Goal: Find contact information: Find contact information

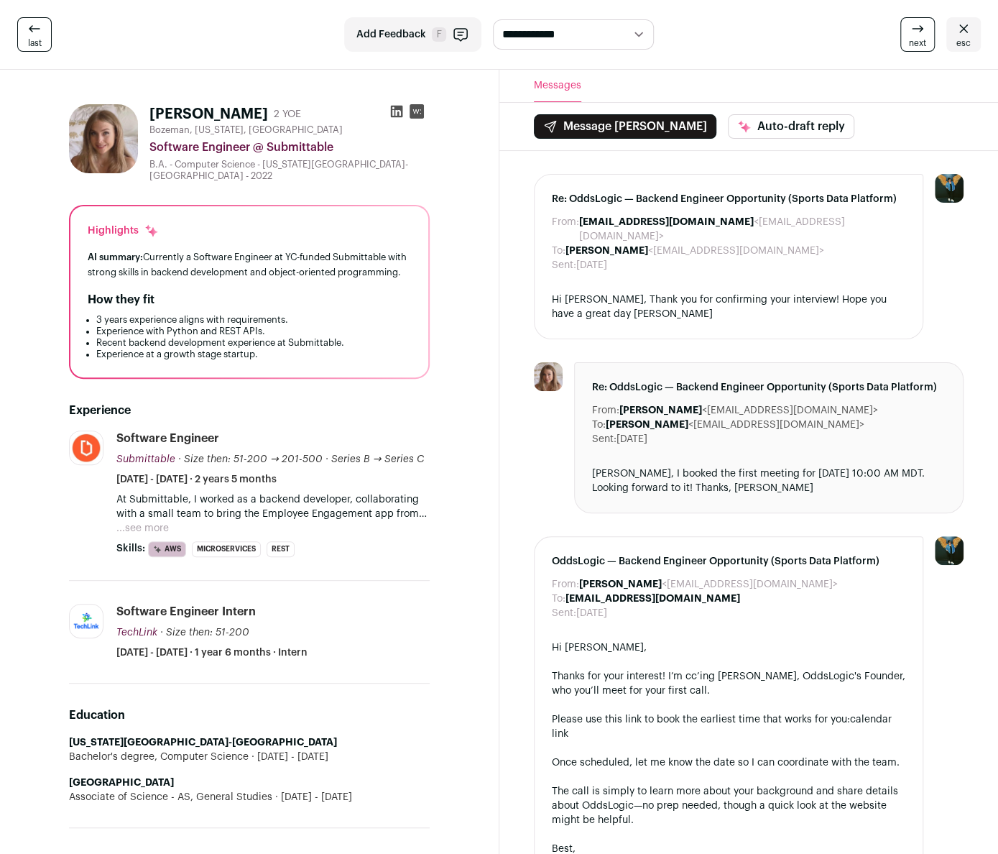
click at [575, 129] on button "Message [PERSON_NAME]" at bounding box center [625, 126] width 183 height 24
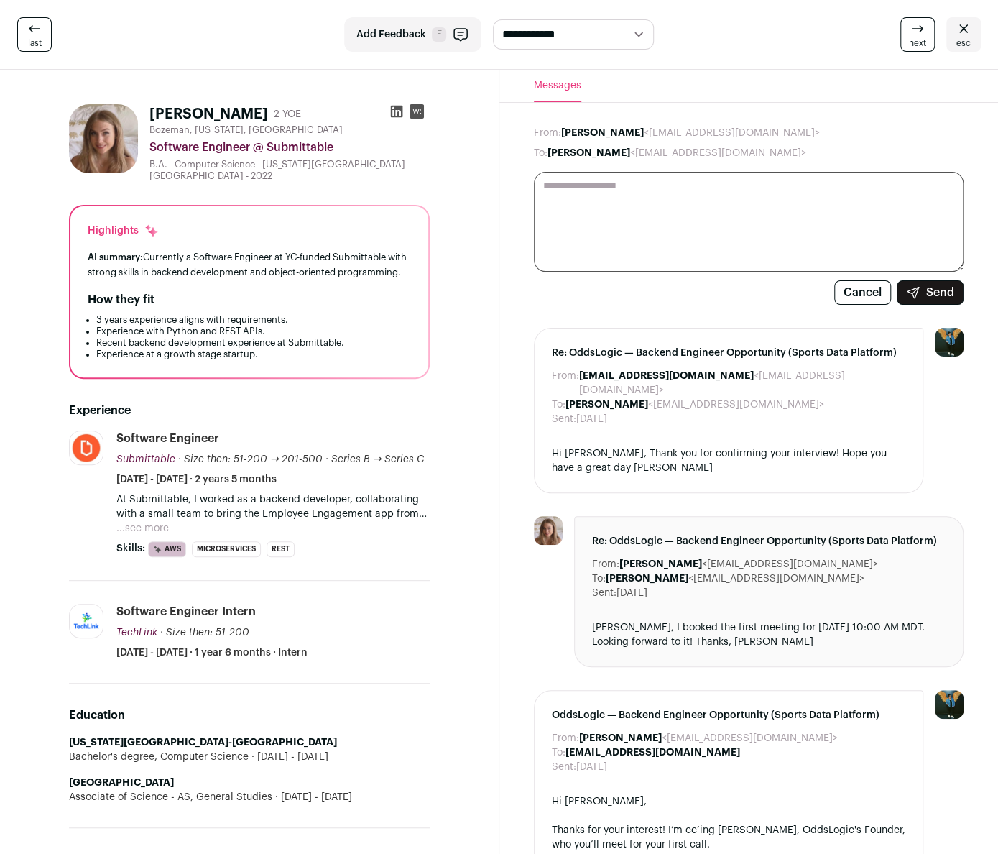
paste textarea "**********"
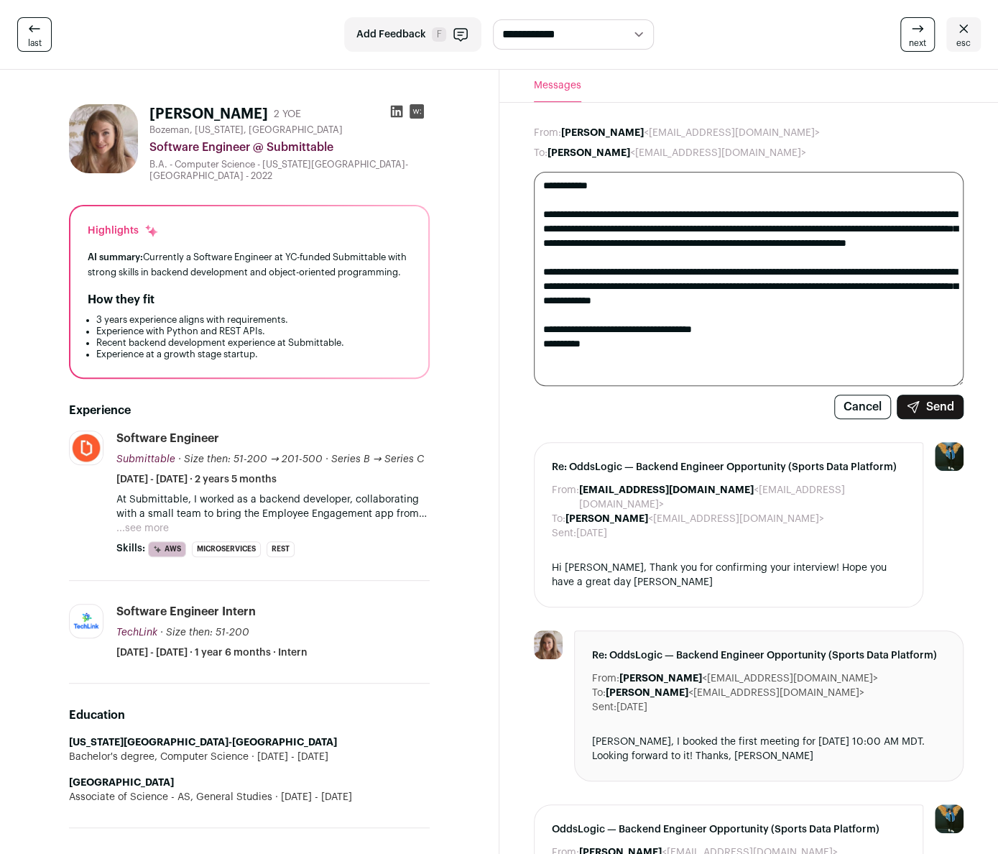
click at [622, 368] on textarea "**********" at bounding box center [749, 279] width 430 height 214
type textarea "**********"
click at [864, 418] on button "Cancel" at bounding box center [862, 407] width 57 height 24
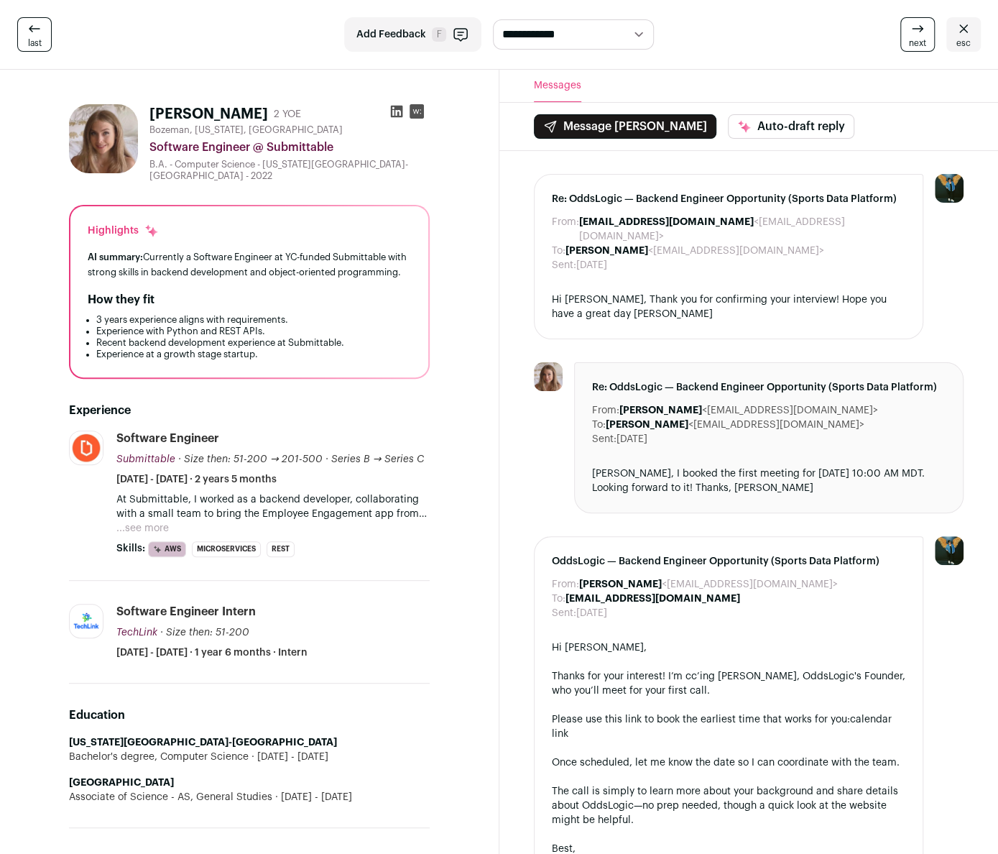
click at [924, 34] on icon at bounding box center [917, 28] width 17 height 17
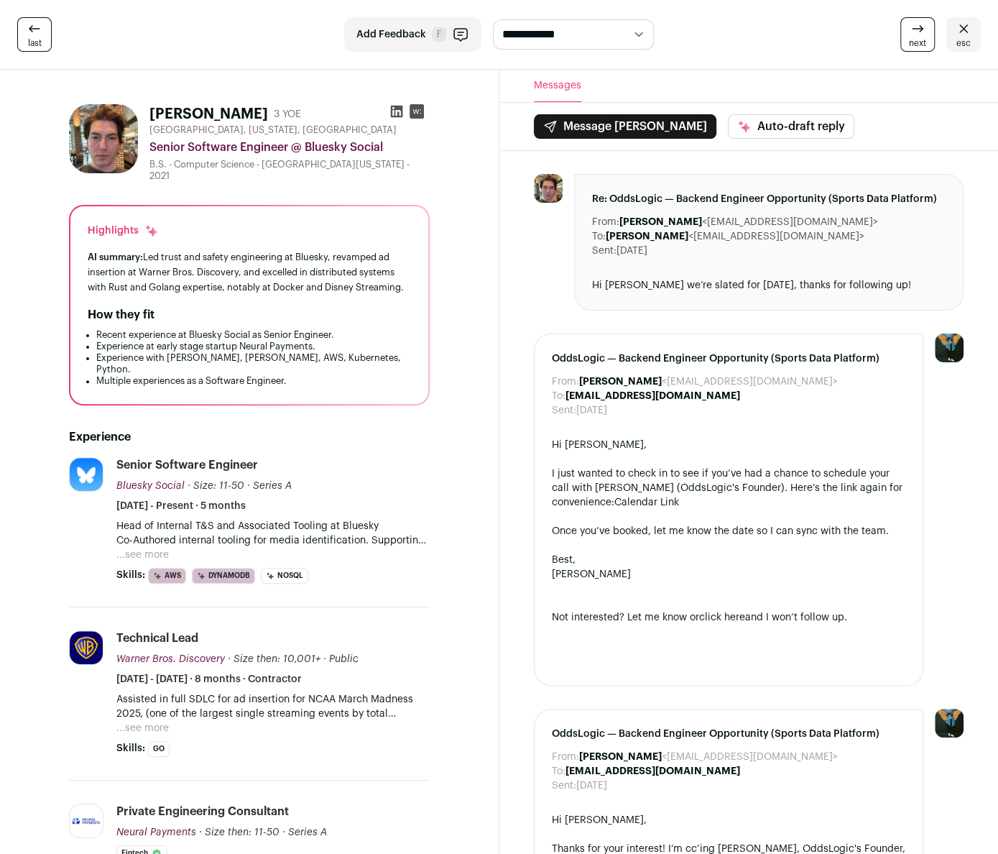
click at [687, 247] on div "Sent: 10 days ago" at bounding box center [769, 251] width 354 height 14
drag, startPoint x: 698, startPoint y: 222, endPoint x: 716, endPoint y: 224, distance: 18.1
click at [716, 224] on dd "William Berry <williamspicer9@gmail.com>" at bounding box center [748, 222] width 259 height 14
drag, startPoint x: 696, startPoint y: 222, endPoint x: 818, endPoint y: 219, distance: 122.2
click at [818, 219] on dd "William Berry <williamspicer9@gmail.com>" at bounding box center [748, 222] width 259 height 14
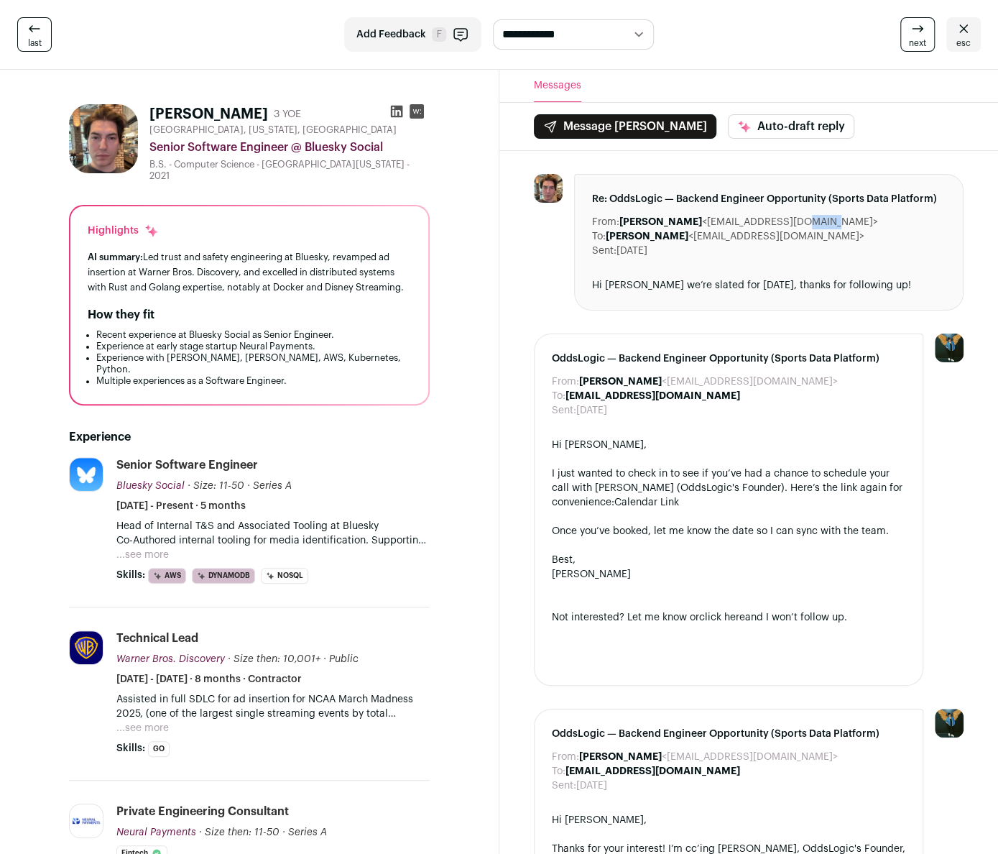
copy dd "[EMAIL_ADDRESS][DOMAIN_NAME]"
click at [905, 36] on link "next" at bounding box center [917, 34] width 34 height 34
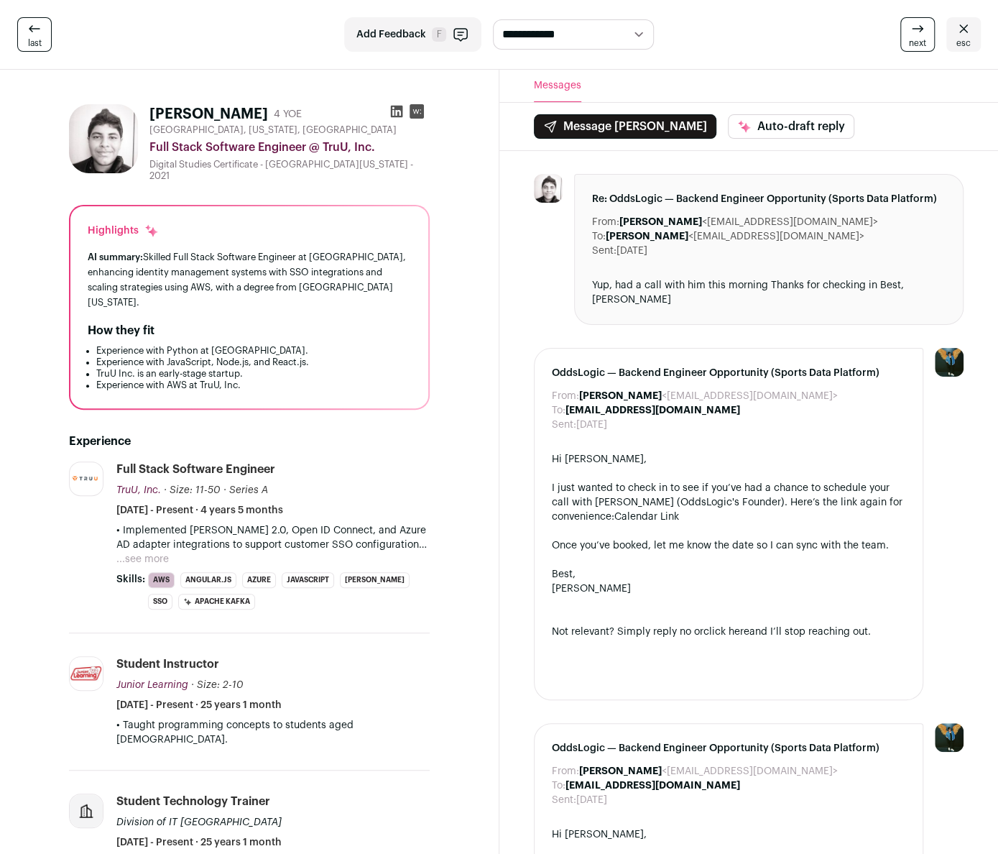
click at [905, 36] on link "next" at bounding box center [917, 34] width 34 height 34
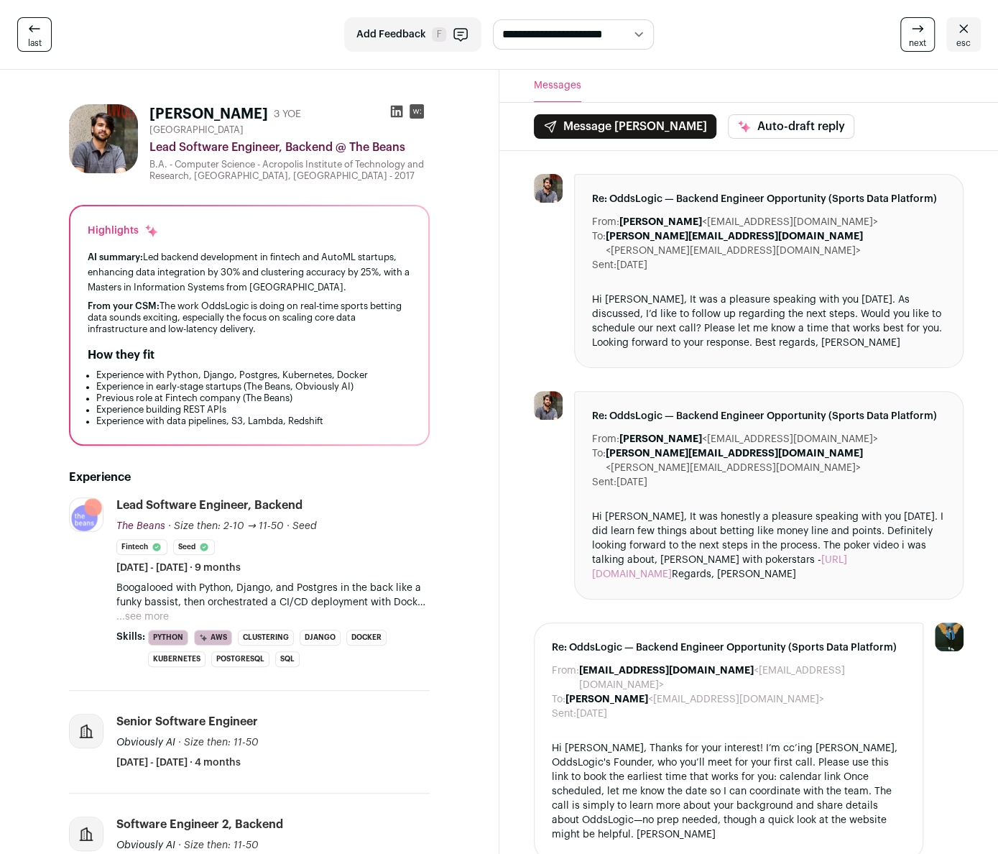
click at [660, 234] on b "[PERSON_NAME][EMAIL_ADDRESS][DOMAIN_NAME]" at bounding box center [734, 236] width 257 height 10
drag, startPoint x: 715, startPoint y: 221, endPoint x: 740, endPoint y: 223, distance: 25.3
click at [740, 223] on dd "Rohan Mandhanya <rohanmandhanya96@gmail.com>" at bounding box center [748, 222] width 259 height 14
click at [714, 218] on dd "Rohan Mandhanya <rohanmandhanya96@gmail.com>" at bounding box center [748, 222] width 259 height 14
drag, startPoint x: 719, startPoint y: 223, endPoint x: 871, endPoint y: 216, distance: 151.8
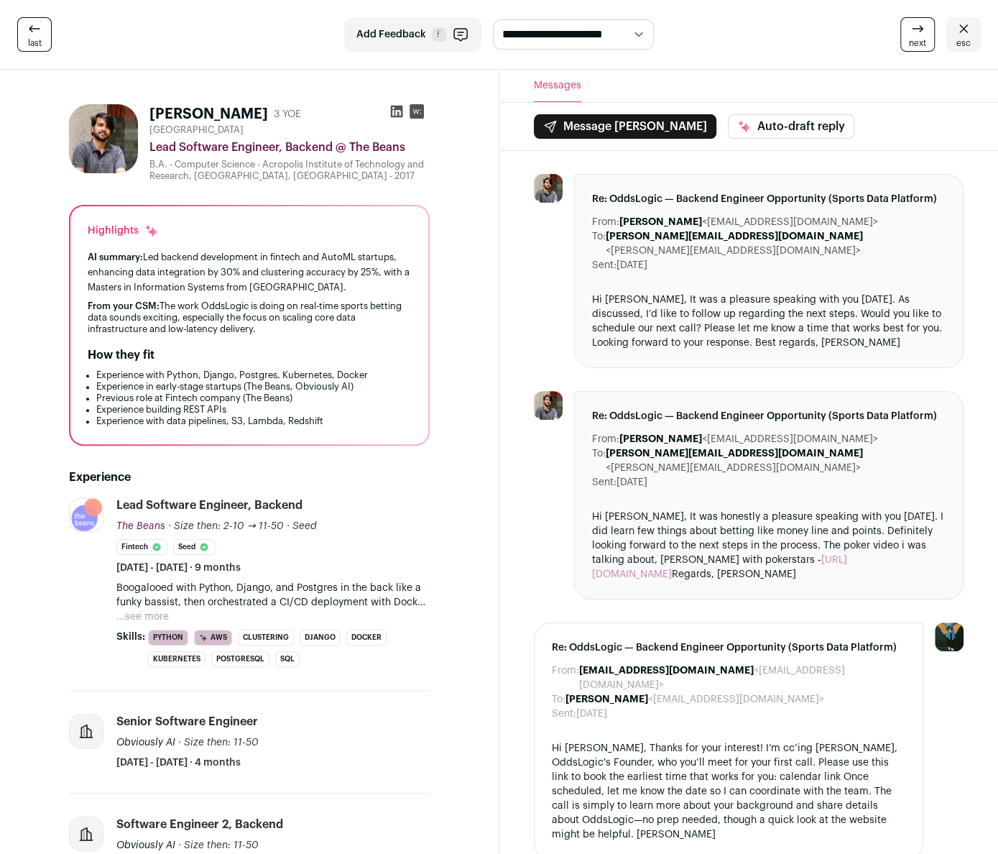
click at [871, 216] on dd "Rohan Mandhanya <rohanmandhanya96@gmail.com>" at bounding box center [748, 222] width 259 height 14
copy dd "[EMAIL_ADDRESS][DOMAIN_NAME]"
click at [906, 35] on link "next" at bounding box center [917, 34] width 34 height 34
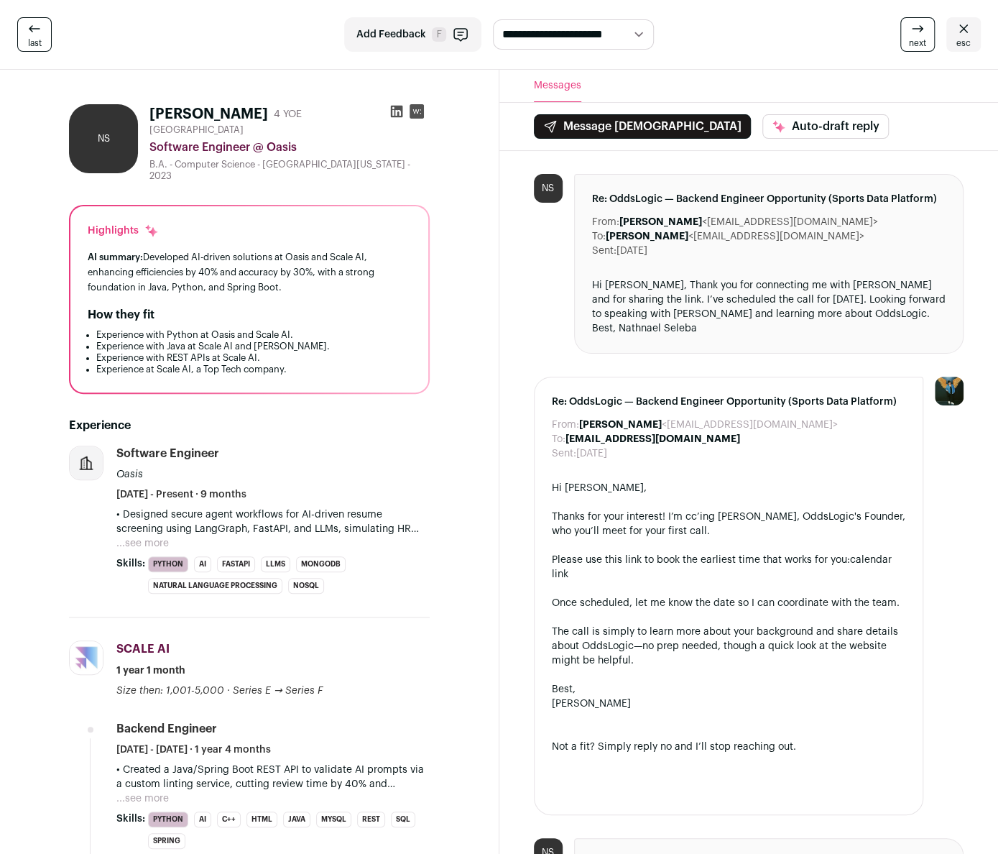
click at [906, 35] on link "next" at bounding box center [917, 34] width 34 height 34
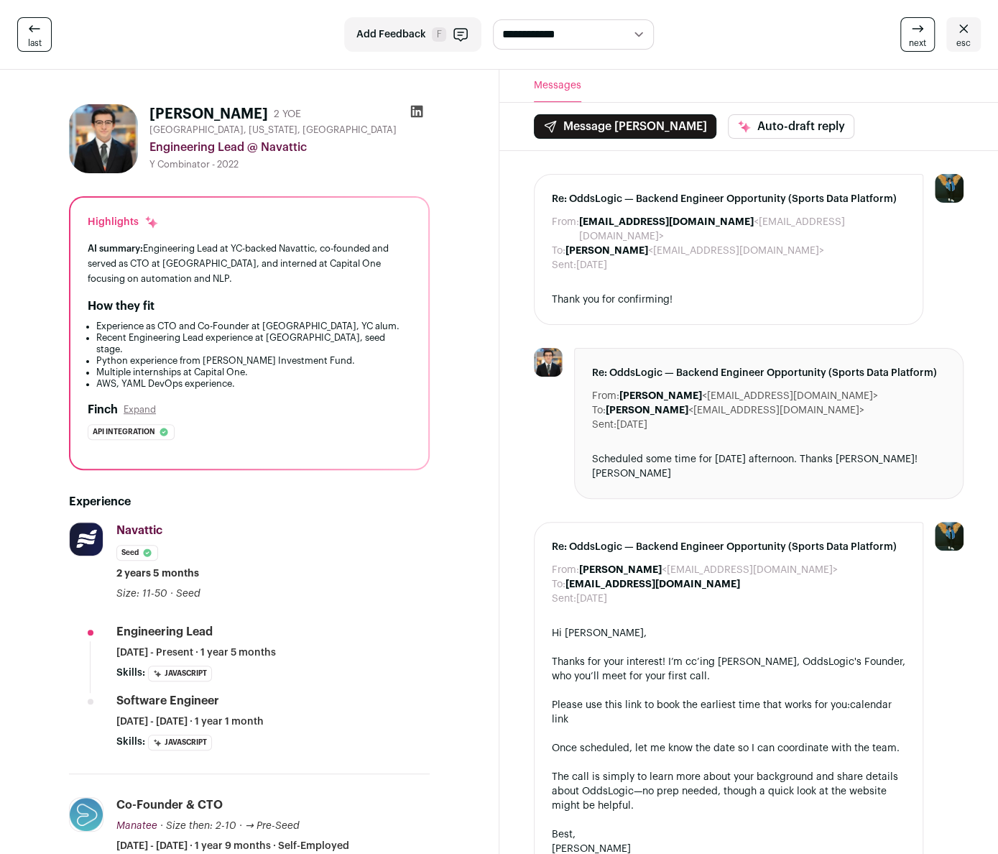
click at [580, 136] on button "Message [PERSON_NAME]" at bounding box center [625, 126] width 183 height 24
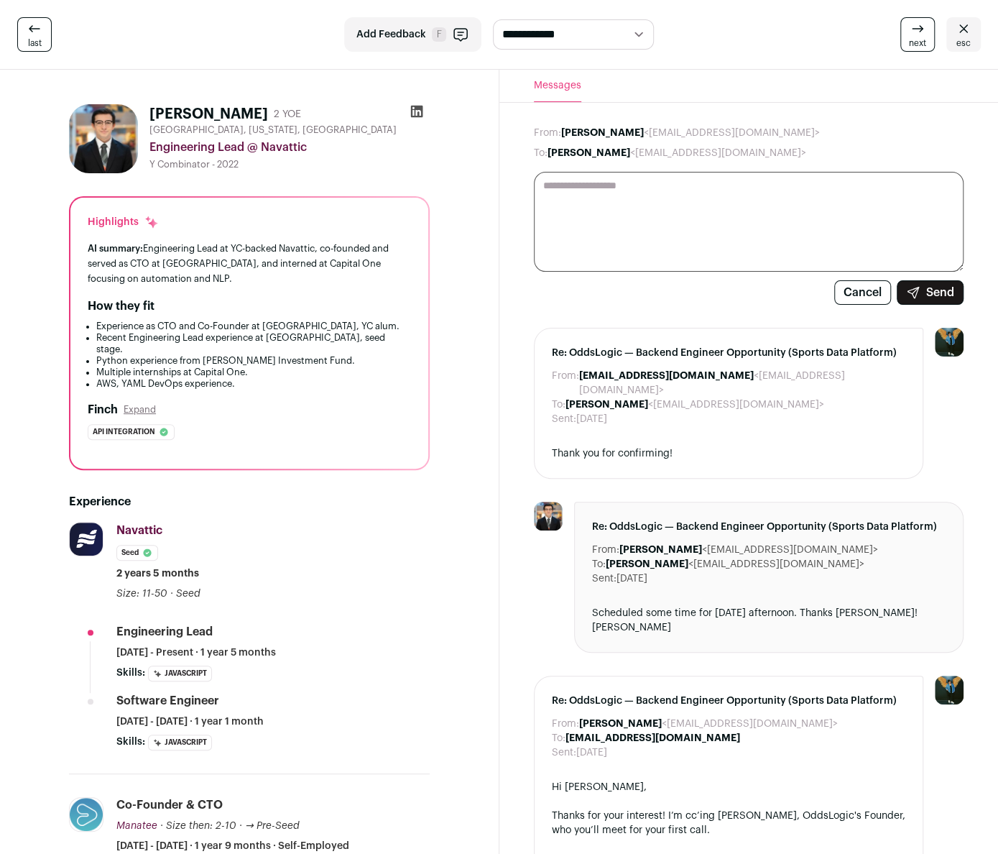
click at [585, 211] on textarea at bounding box center [749, 222] width 430 height 100
paste textarea "**********"
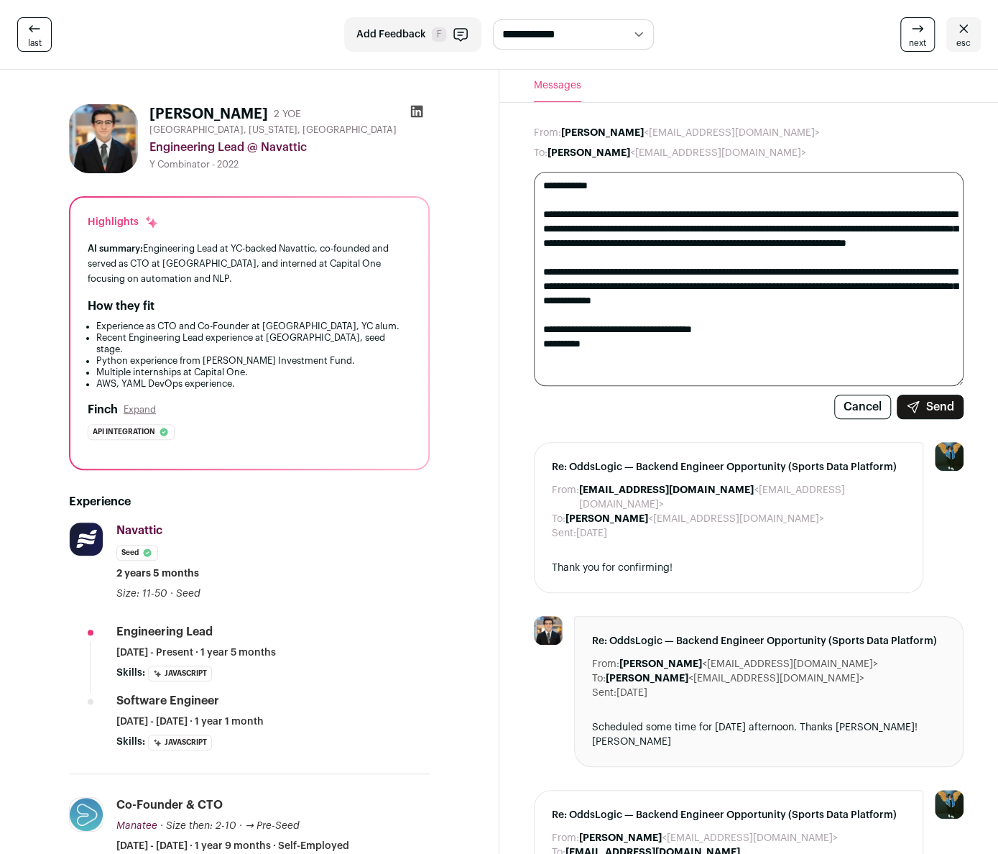
click at [566, 182] on textarea "**********" at bounding box center [749, 279] width 430 height 214
type textarea "**********"
drag, startPoint x: 615, startPoint y: 354, endPoint x: 533, endPoint y: 169, distance: 202.0
click at [534, 169] on form "**********" at bounding box center [749, 272] width 430 height 293
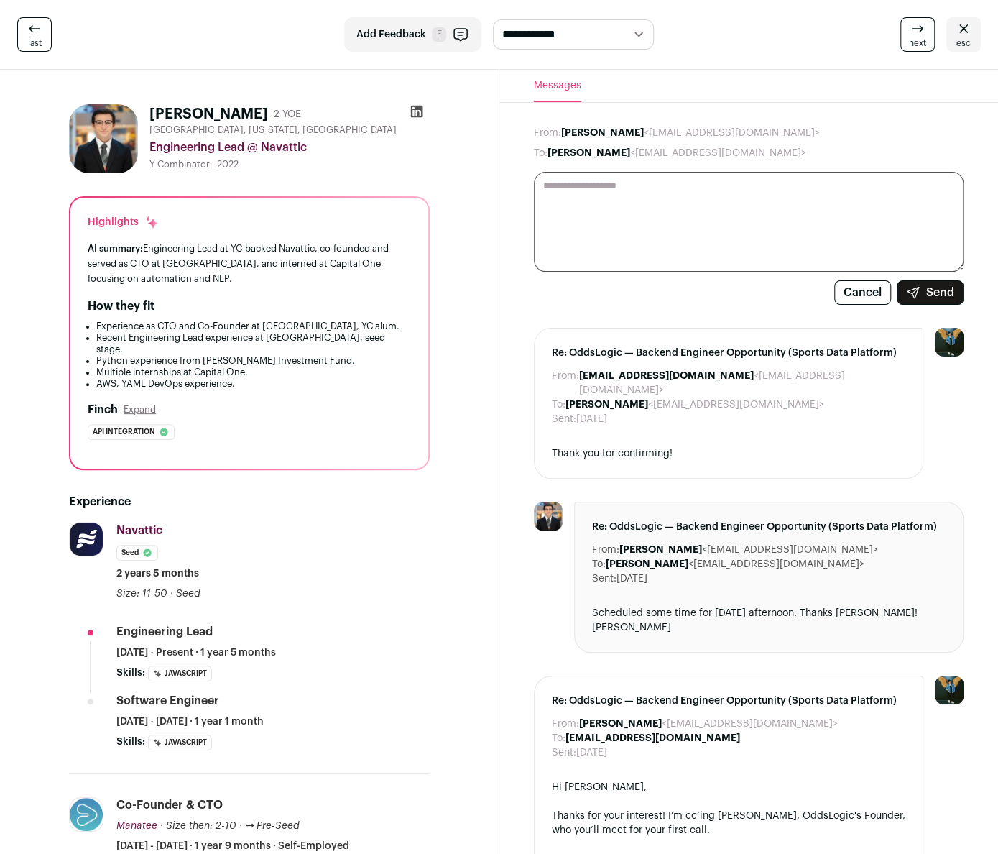
click at [651, 151] on dd "[PERSON_NAME] <[EMAIL_ADDRESS][DOMAIN_NAME]>" at bounding box center [677, 153] width 259 height 14
drag, startPoint x: 627, startPoint y: 156, endPoint x: 758, endPoint y: 155, distance: 131.5
click at [758, 155] on dd "[PERSON_NAME] <[EMAIL_ADDRESS][DOMAIN_NAME]>" at bounding box center [677, 153] width 259 height 14
copy dd "[EMAIL_ADDRESS][DOMAIN_NAME]"
click at [916, 41] on span "next" at bounding box center [917, 42] width 17 height 11
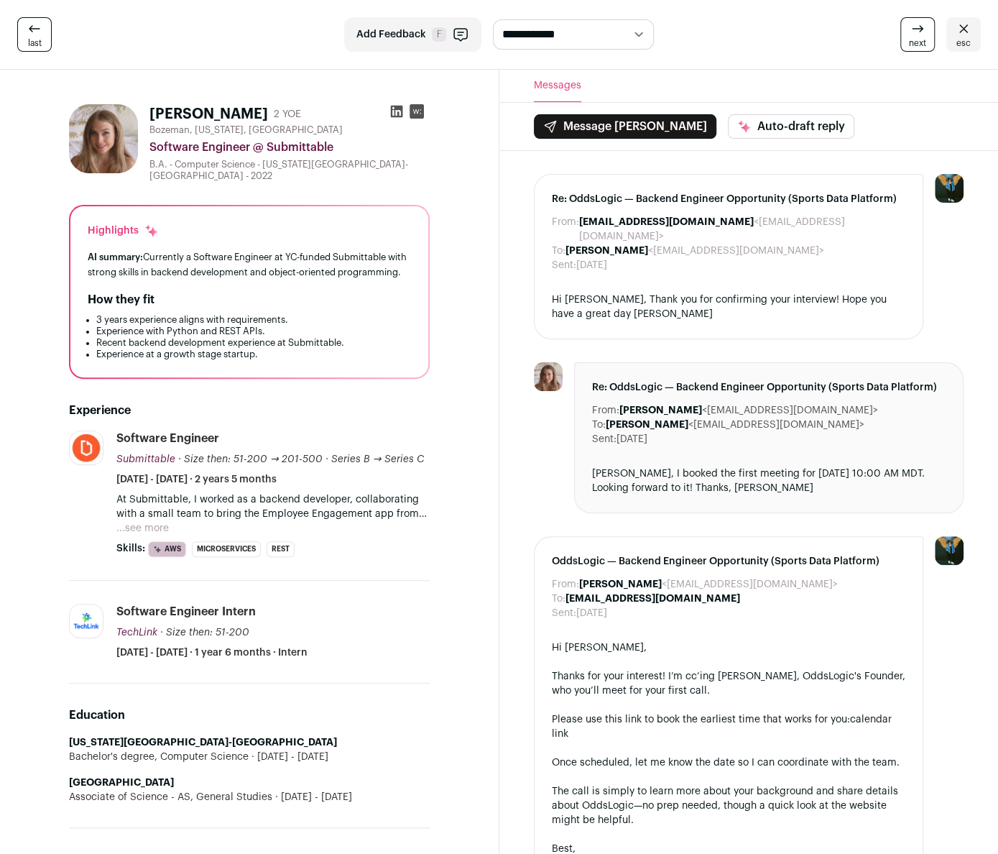
click at [916, 41] on span "next" at bounding box center [917, 42] width 17 height 11
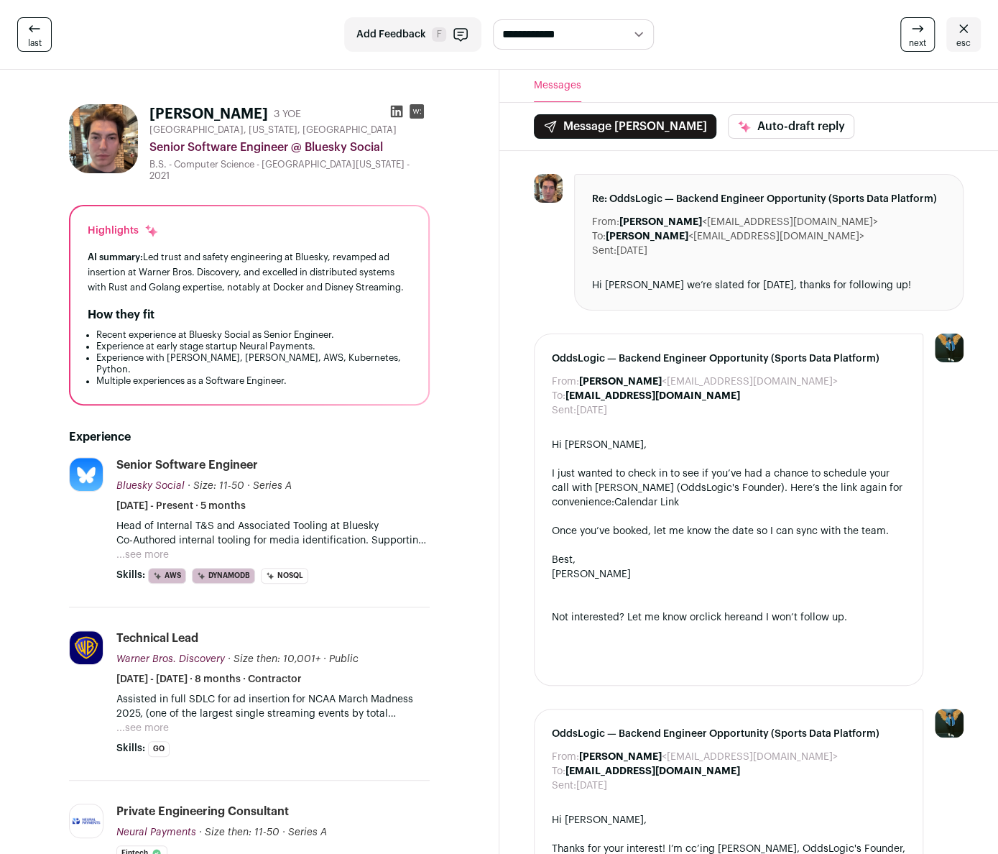
click at [916, 41] on span "next" at bounding box center [917, 42] width 17 height 11
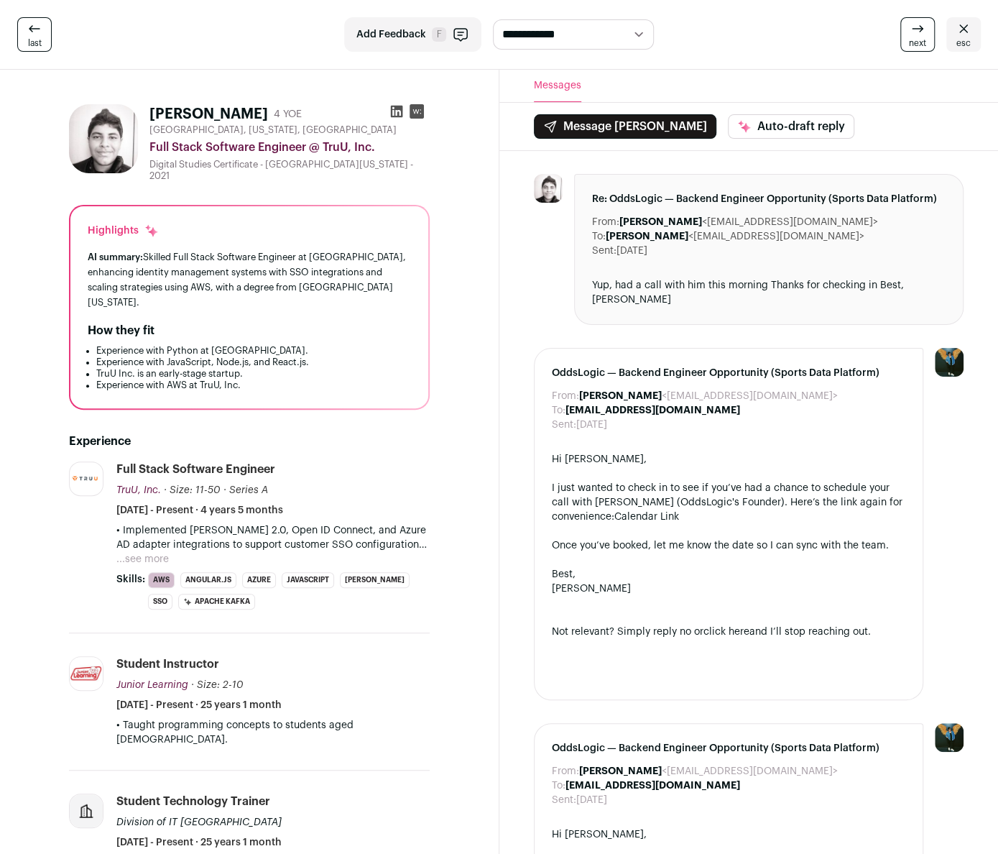
click at [916, 41] on span "next" at bounding box center [917, 42] width 17 height 11
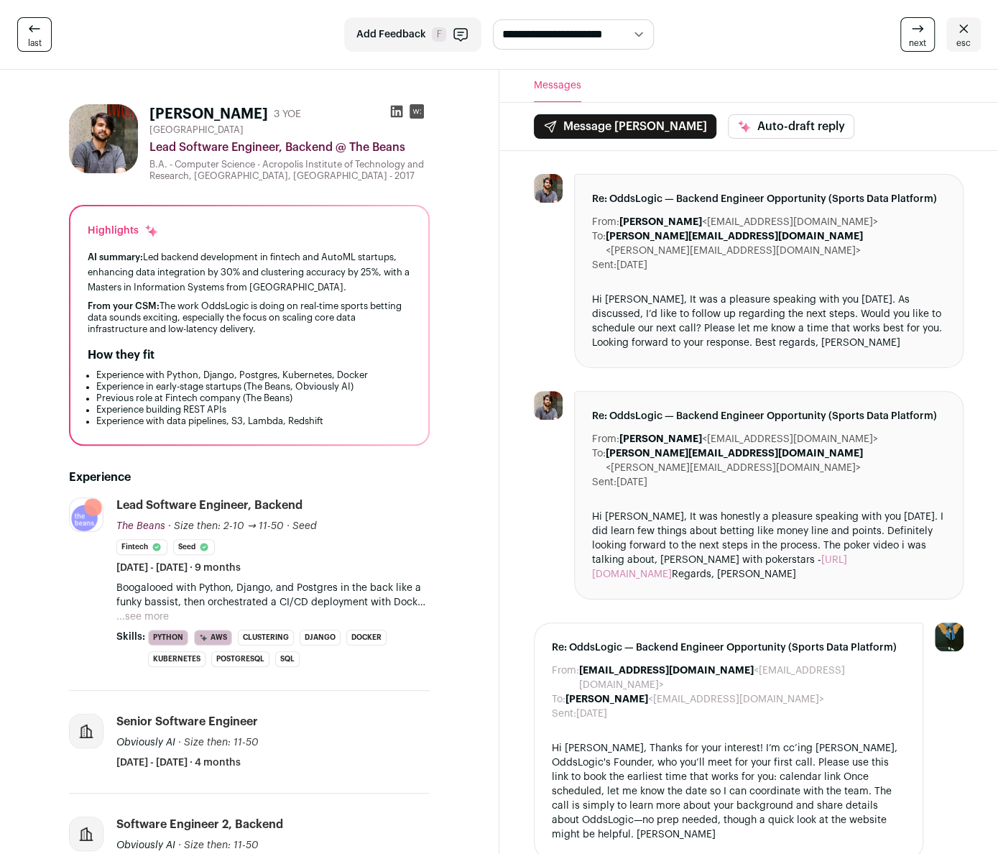
click at [916, 41] on span "next" at bounding box center [917, 42] width 17 height 11
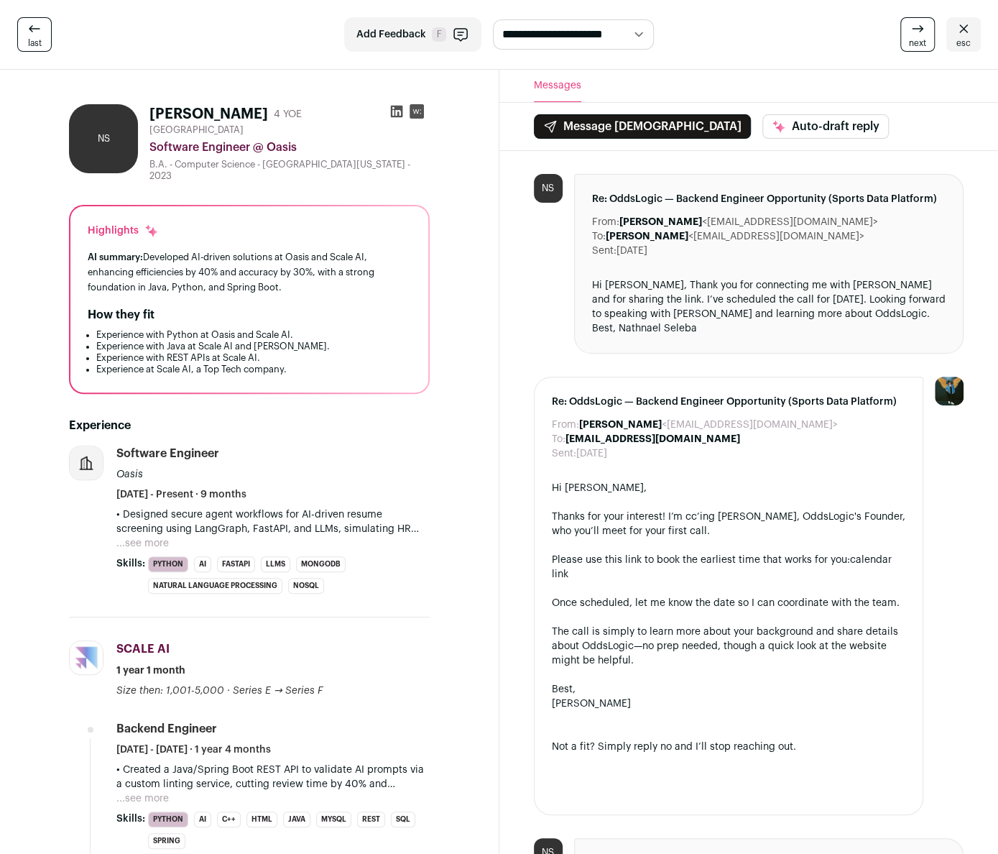
click at [916, 41] on span "next" at bounding box center [917, 42] width 17 height 11
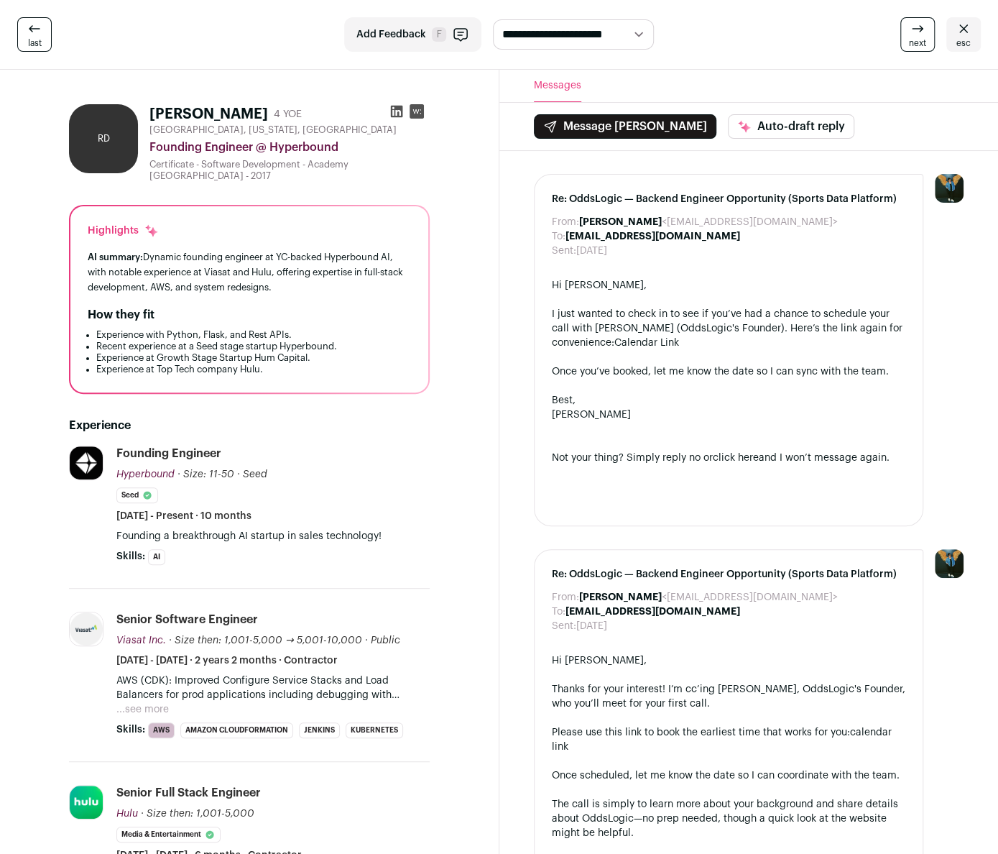
click at [916, 41] on span "next" at bounding box center [917, 42] width 17 height 11
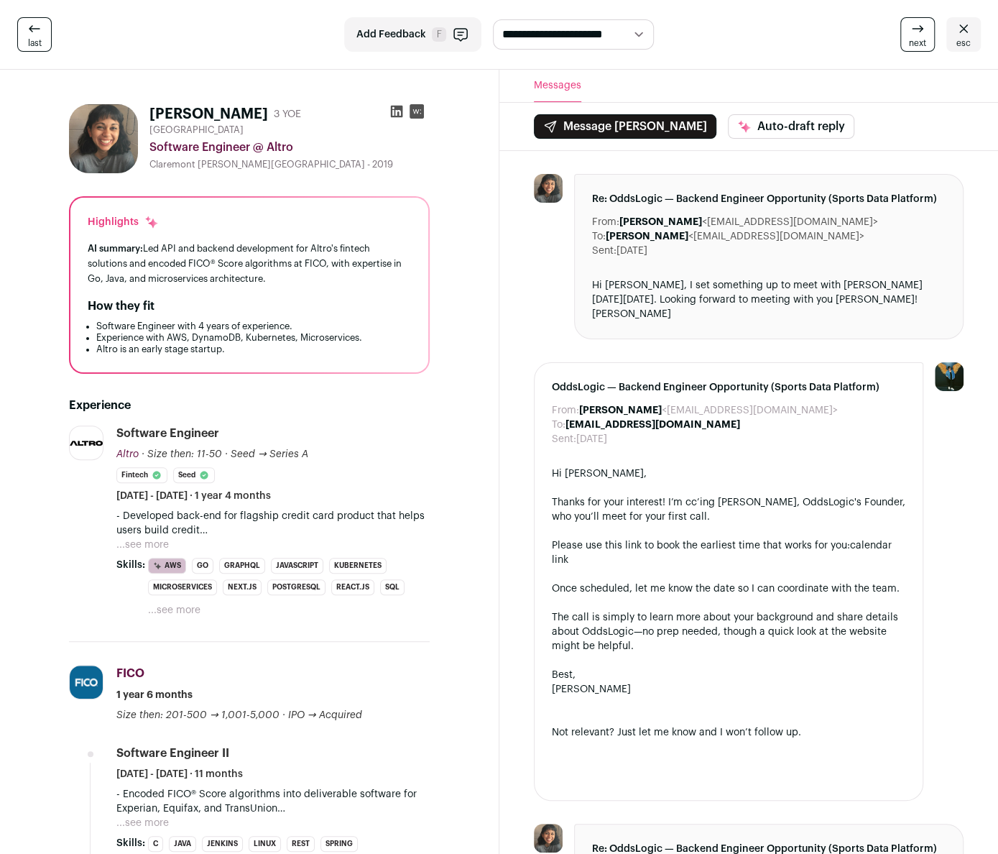
click at [716, 240] on dd "[PERSON_NAME] <[EMAIL_ADDRESS][DOMAIN_NAME]>" at bounding box center [735, 236] width 259 height 14
drag, startPoint x: 709, startPoint y: 223, endPoint x: 750, endPoint y: 223, distance: 40.2
click at [750, 223] on dd "[PERSON_NAME] <[EMAIL_ADDRESS][DOMAIN_NAME]>" at bounding box center [748, 222] width 259 height 14
drag, startPoint x: 703, startPoint y: 222, endPoint x: 834, endPoint y: 225, distance: 130.8
click at [834, 225] on dd "[PERSON_NAME] <[EMAIL_ADDRESS][DOMAIN_NAME]>" at bounding box center [748, 222] width 259 height 14
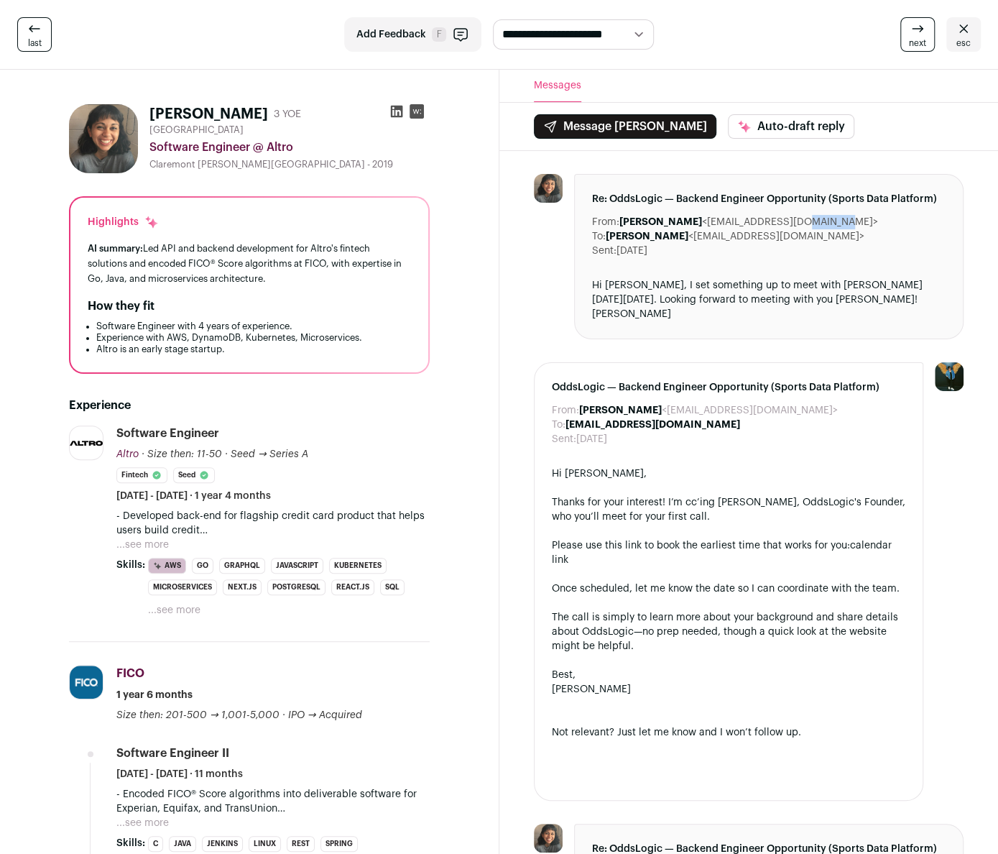
copy dd "[EMAIL_ADDRESS][DOMAIN_NAME]"
click at [750, 22] on div "next esc" at bounding box center [820, 34] width 321 height 34
click at [913, 38] on span "next" at bounding box center [917, 42] width 17 height 11
